Goal: Task Accomplishment & Management: Manage account settings

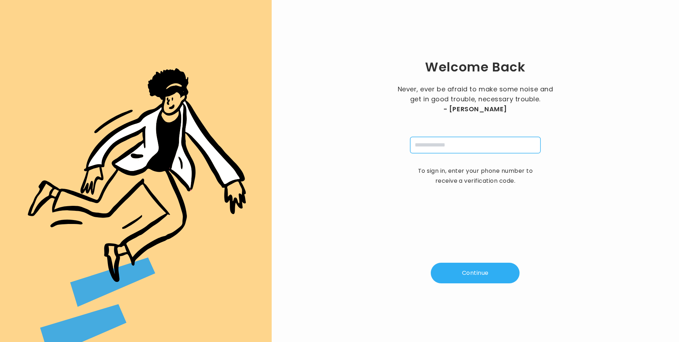
drag, startPoint x: 422, startPoint y: 146, endPoint x: 430, endPoint y: 150, distance: 8.7
click at [422, 146] on input "tel" at bounding box center [475, 145] width 130 height 16
type input "**********"
click at [464, 271] on button "Continue" at bounding box center [475, 272] width 89 height 21
type input "*"
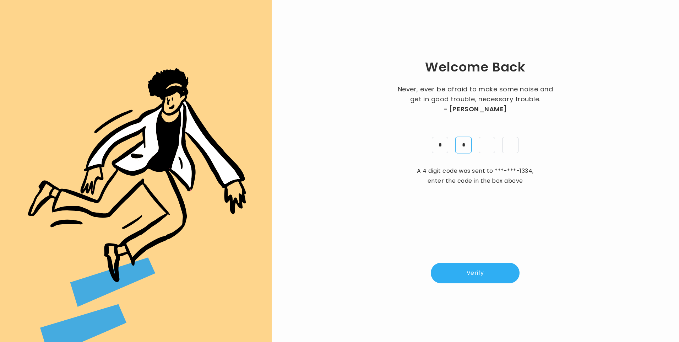
type input "*"
click at [473, 274] on button "Verify" at bounding box center [475, 272] width 89 height 21
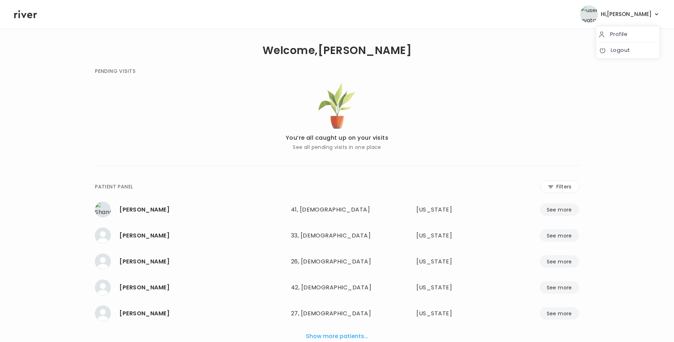
click at [648, 13] on span "Hi, [PERSON_NAME]" at bounding box center [625, 14] width 51 height 10
click at [635, 52] on link "Logout" at bounding box center [628, 50] width 58 height 10
